Goal: Check status: Check status

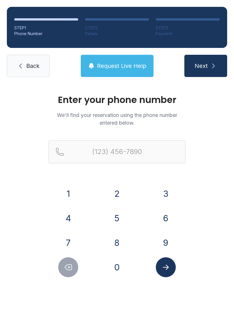
click at [72, 240] on button "7" at bounding box center [68, 243] width 20 height 20
click at [111, 196] on button "2" at bounding box center [117, 194] width 20 height 20
click at [73, 244] on button "7" at bounding box center [68, 243] width 20 height 20
click at [111, 186] on button "2" at bounding box center [117, 194] width 20 height 20
click at [161, 242] on button "9" at bounding box center [166, 243] width 20 height 20
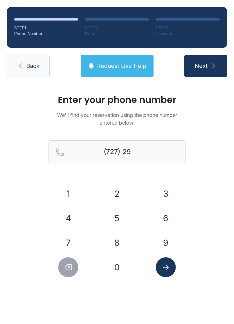
click at [114, 209] on button "5" at bounding box center [117, 218] width 20 height 20
click at [70, 236] on button "7" at bounding box center [68, 243] width 20 height 20
click at [64, 187] on button "1" at bounding box center [68, 194] width 20 height 20
click at [166, 218] on button "6" at bounding box center [166, 218] width 20 height 20
click at [59, 183] on form "(727) 295-716 1 2 3 4 5 6 7 8 9 0" at bounding box center [117, 208] width 137 height 137
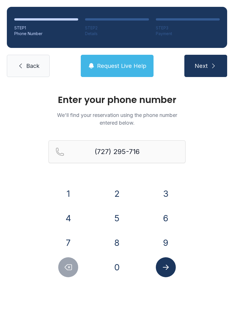
click at [60, 188] on button "1" at bounding box center [68, 194] width 20 height 20
type input "[PHONE_NUMBER]"
click at [206, 66] on span "Next" at bounding box center [201, 66] width 13 height 8
